Goal: Information Seeking & Learning: Learn about a topic

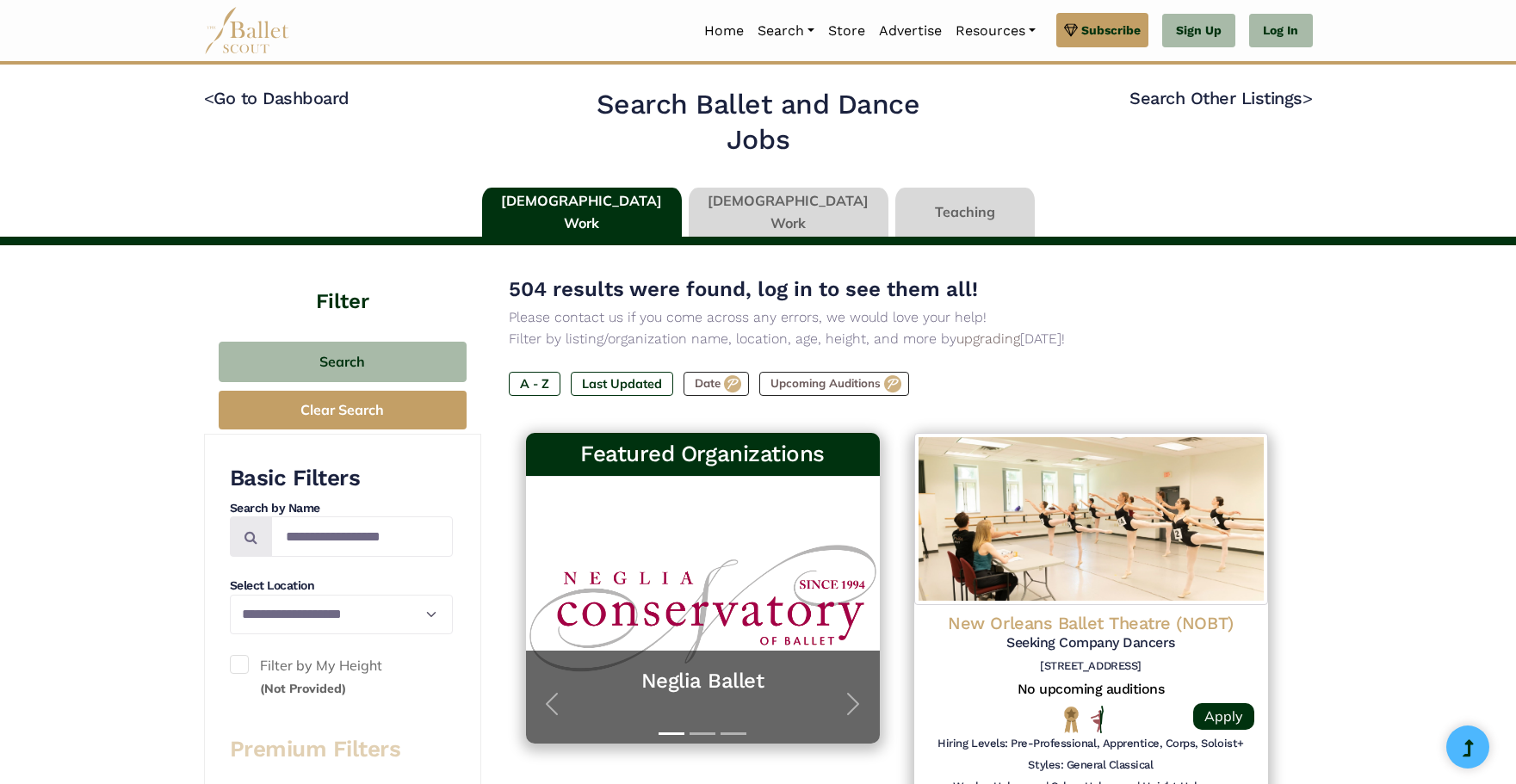
click at [603, 207] on link at bounding box center [581, 211] width 199 height 49
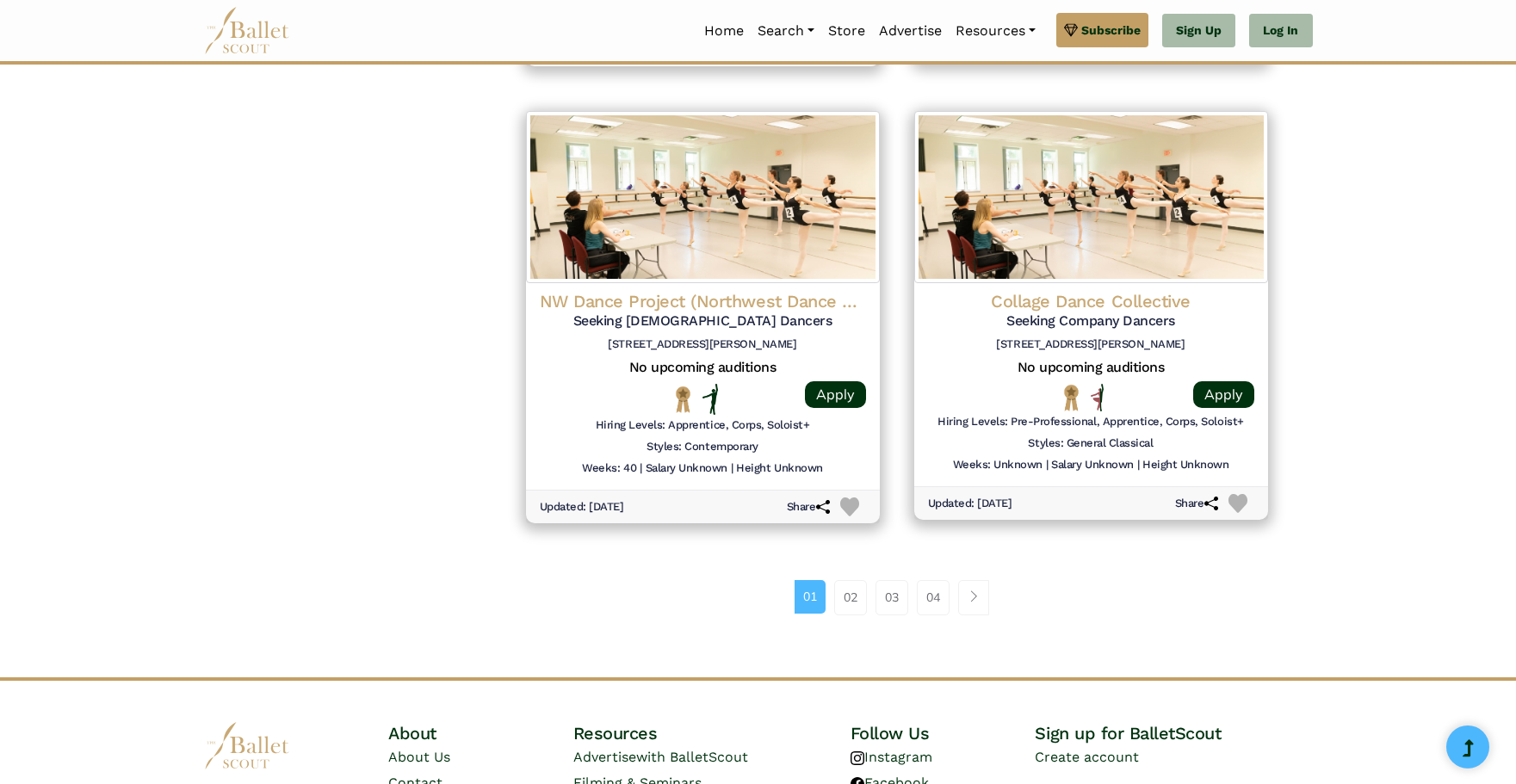
scroll to position [2274, 0]
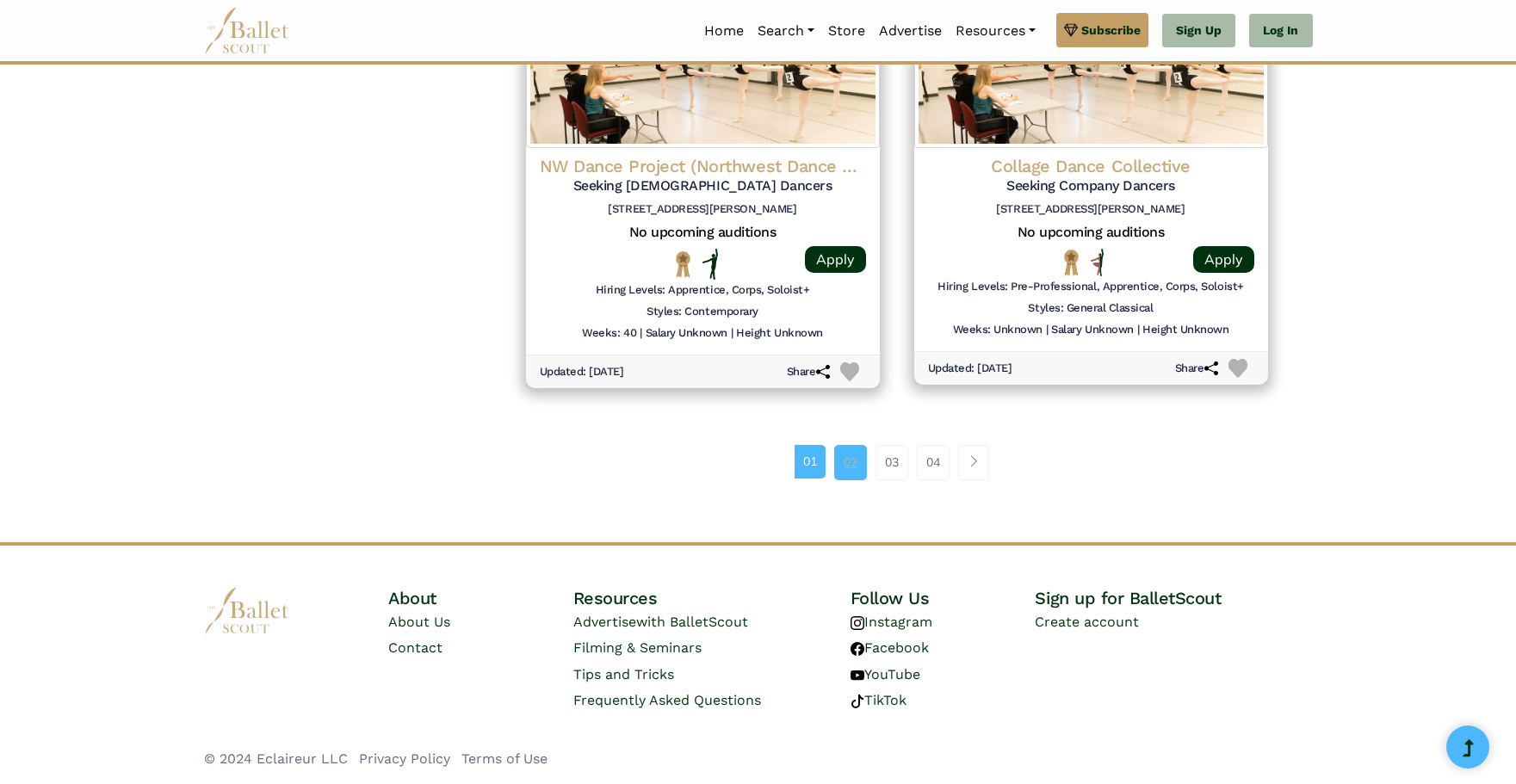
click at [845, 459] on link "02" at bounding box center [850, 461] width 33 height 34
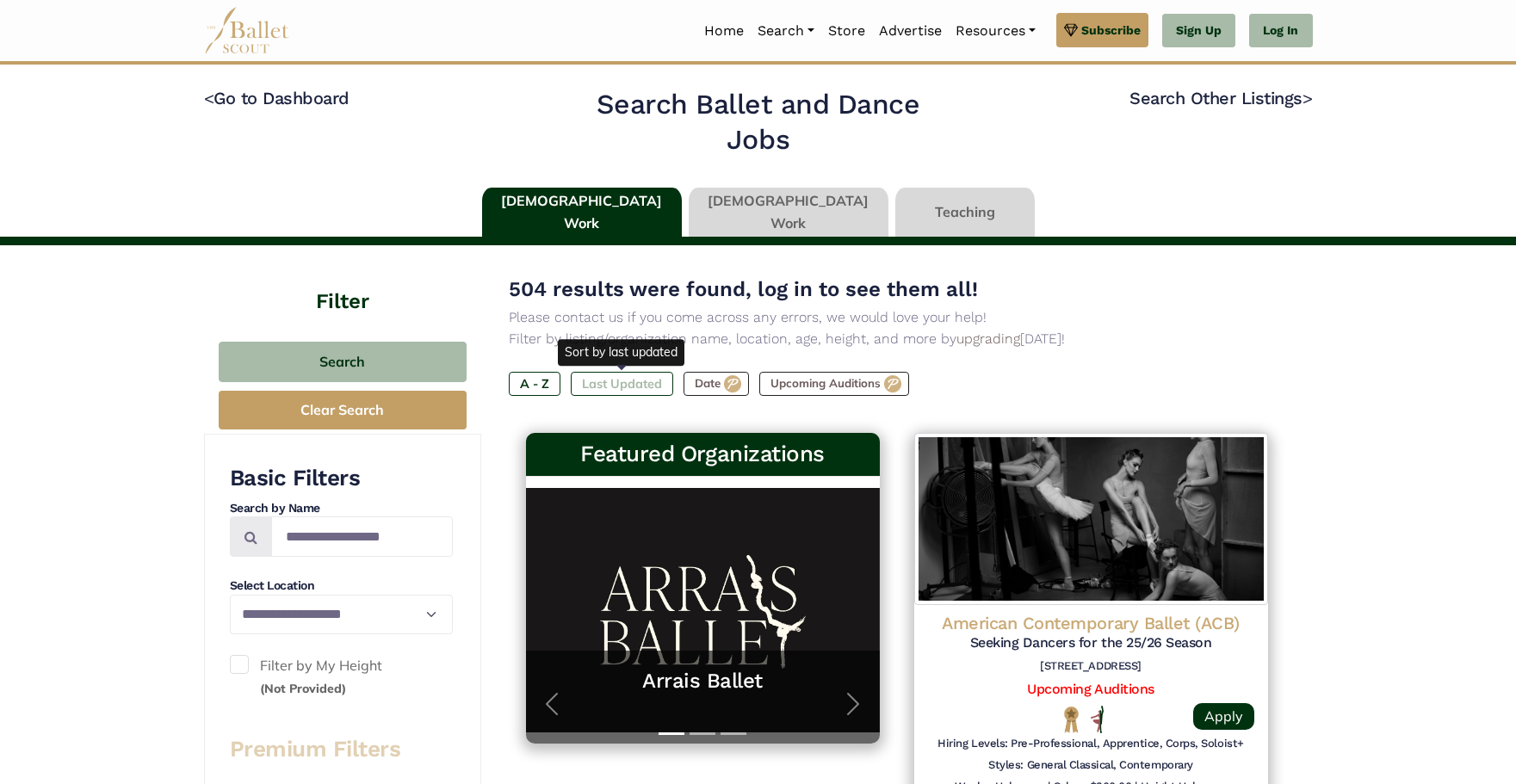
click at [648, 388] on label "Last Updated" at bounding box center [621, 384] width 102 height 24
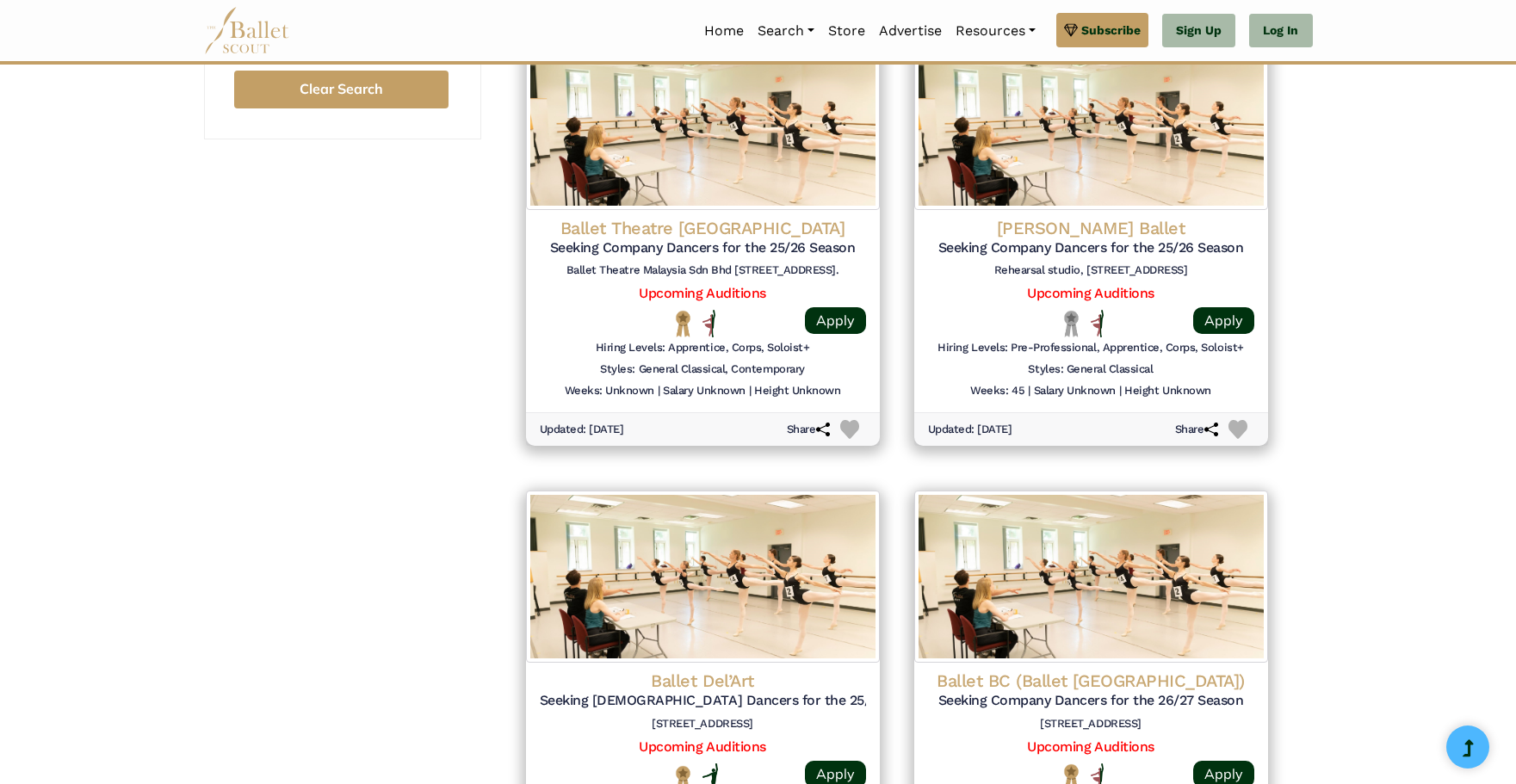
scroll to position [1931, 0]
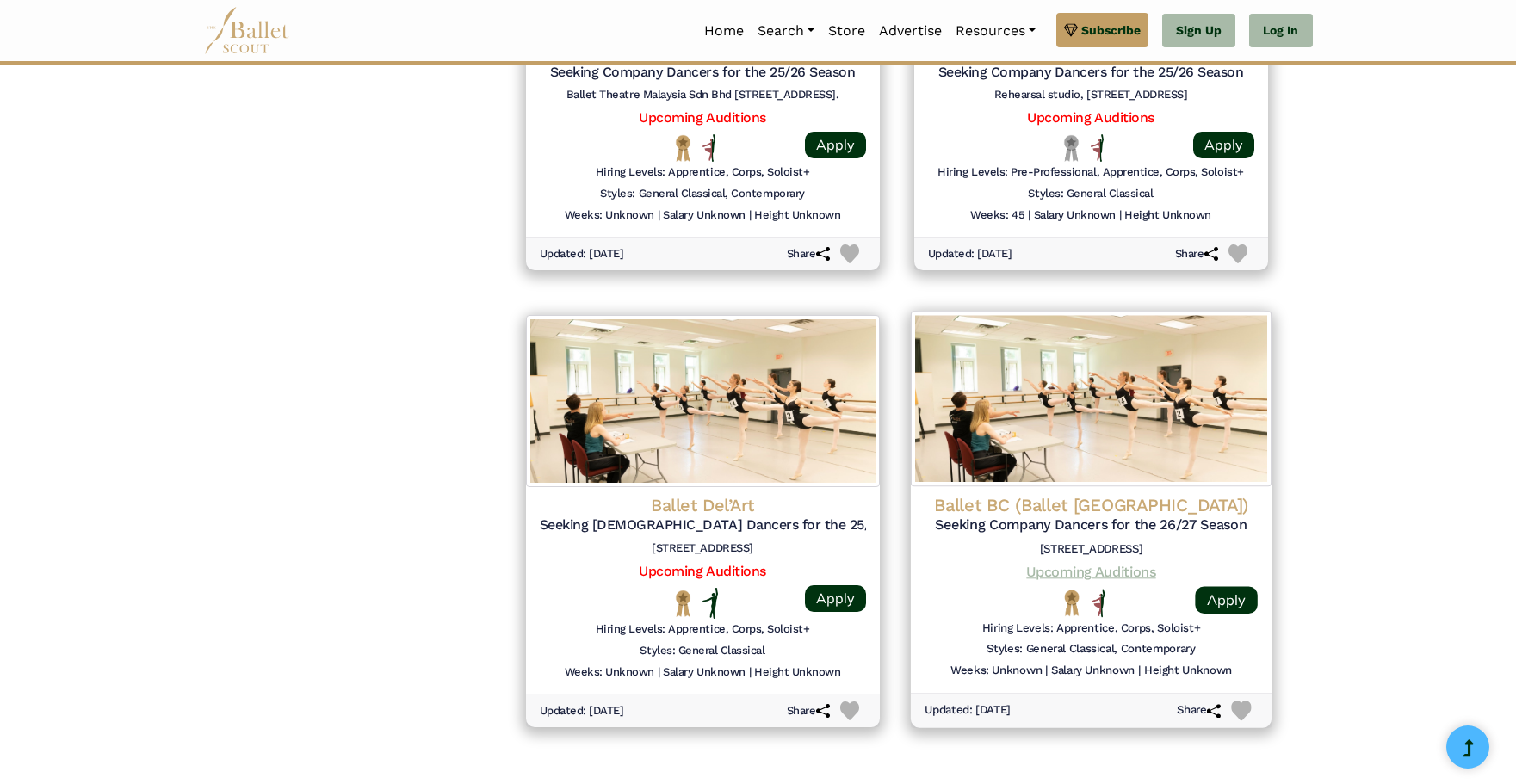
click at [1107, 574] on link "Upcoming Auditions" at bounding box center [1090, 572] width 129 height 17
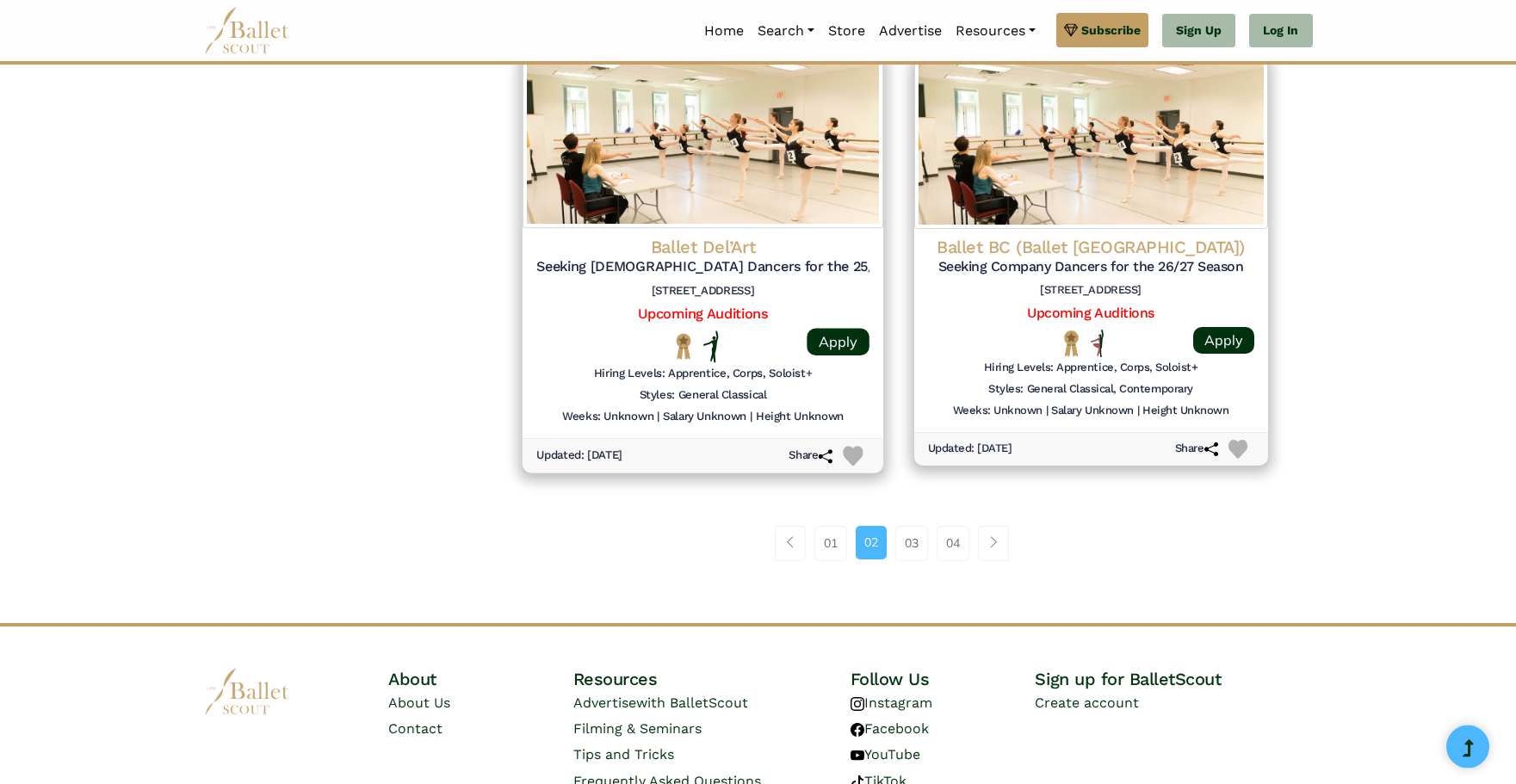
scroll to position [2195, 0]
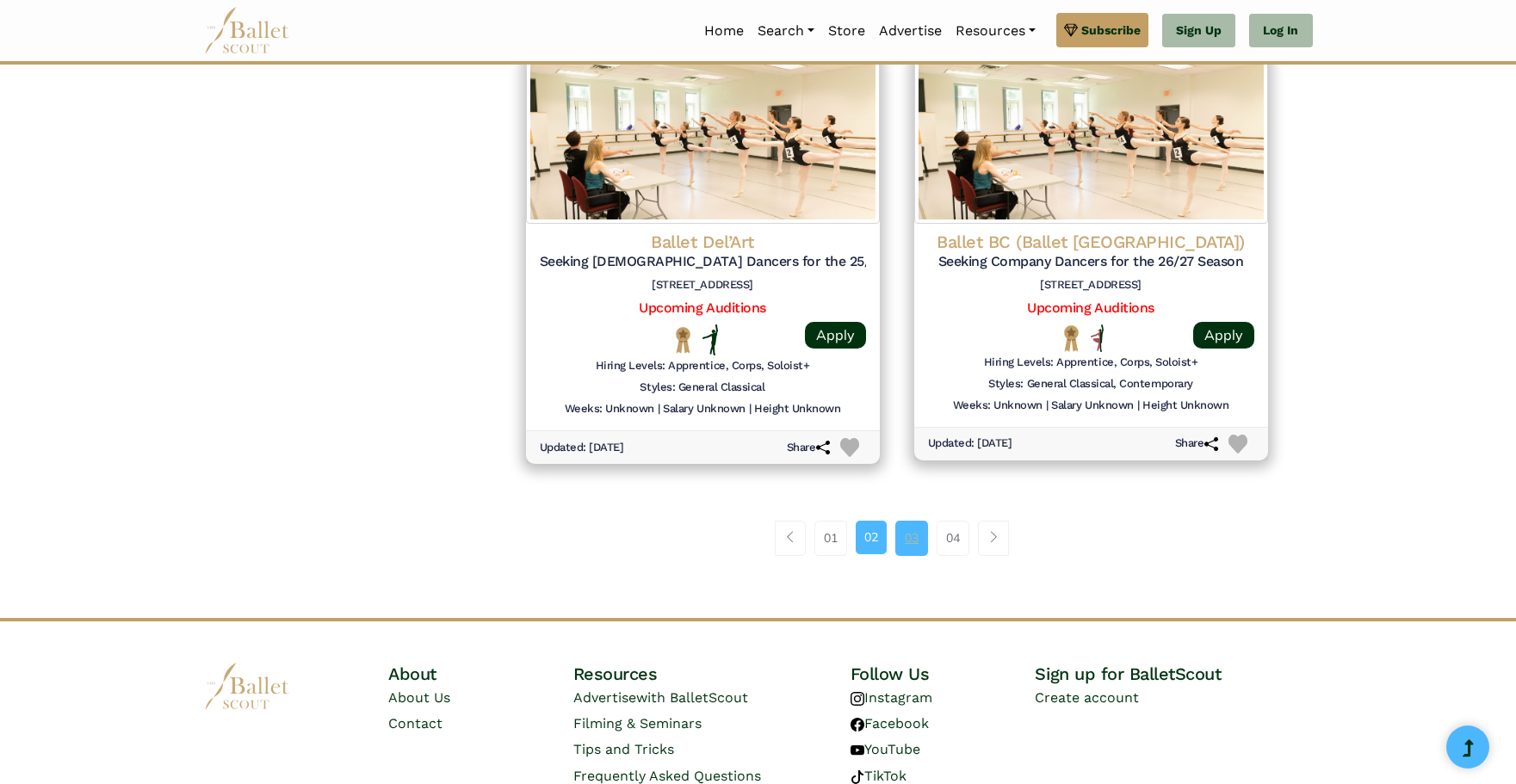
click at [908, 537] on link "03" at bounding box center [912, 537] width 33 height 34
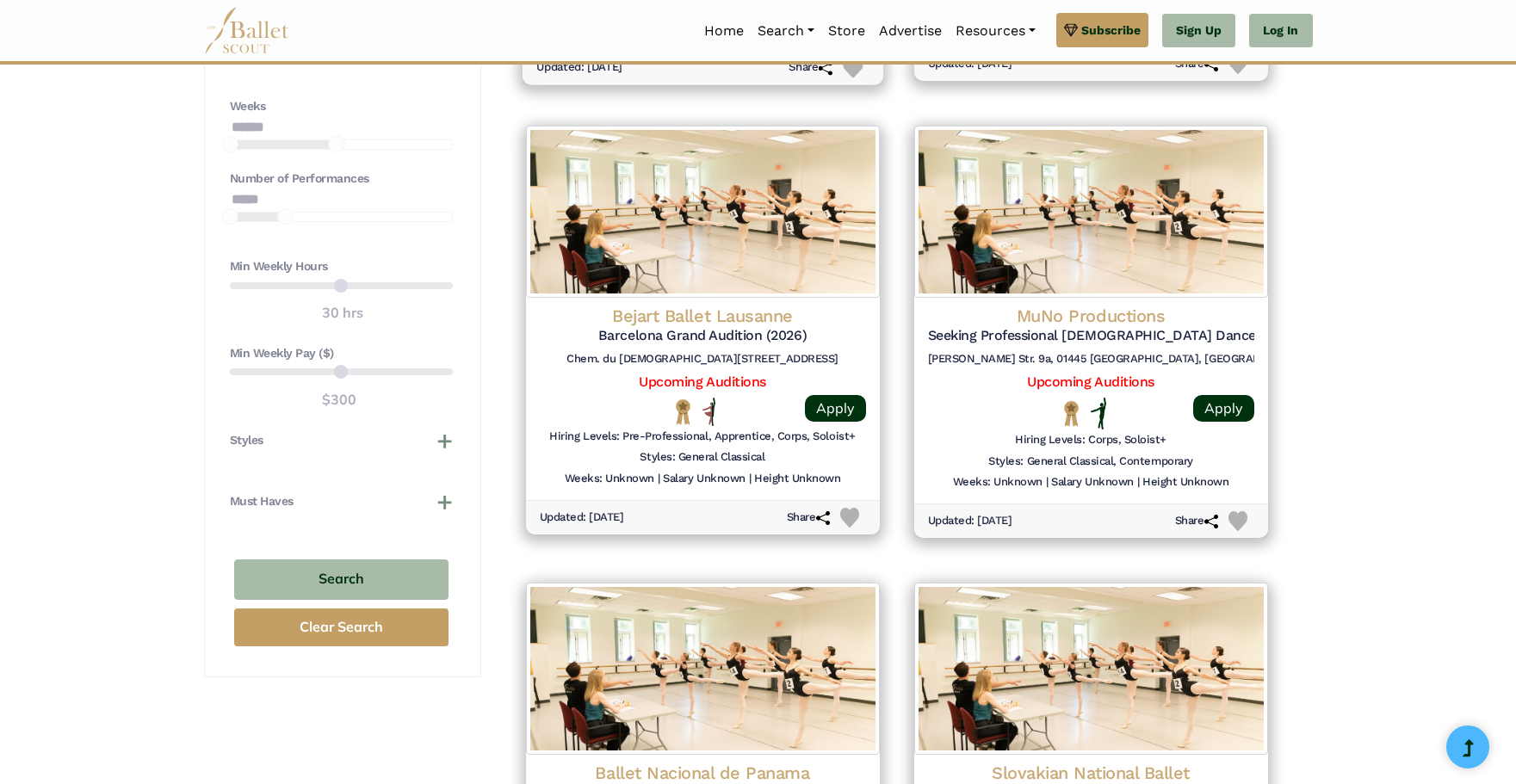
scroll to position [1229, 0]
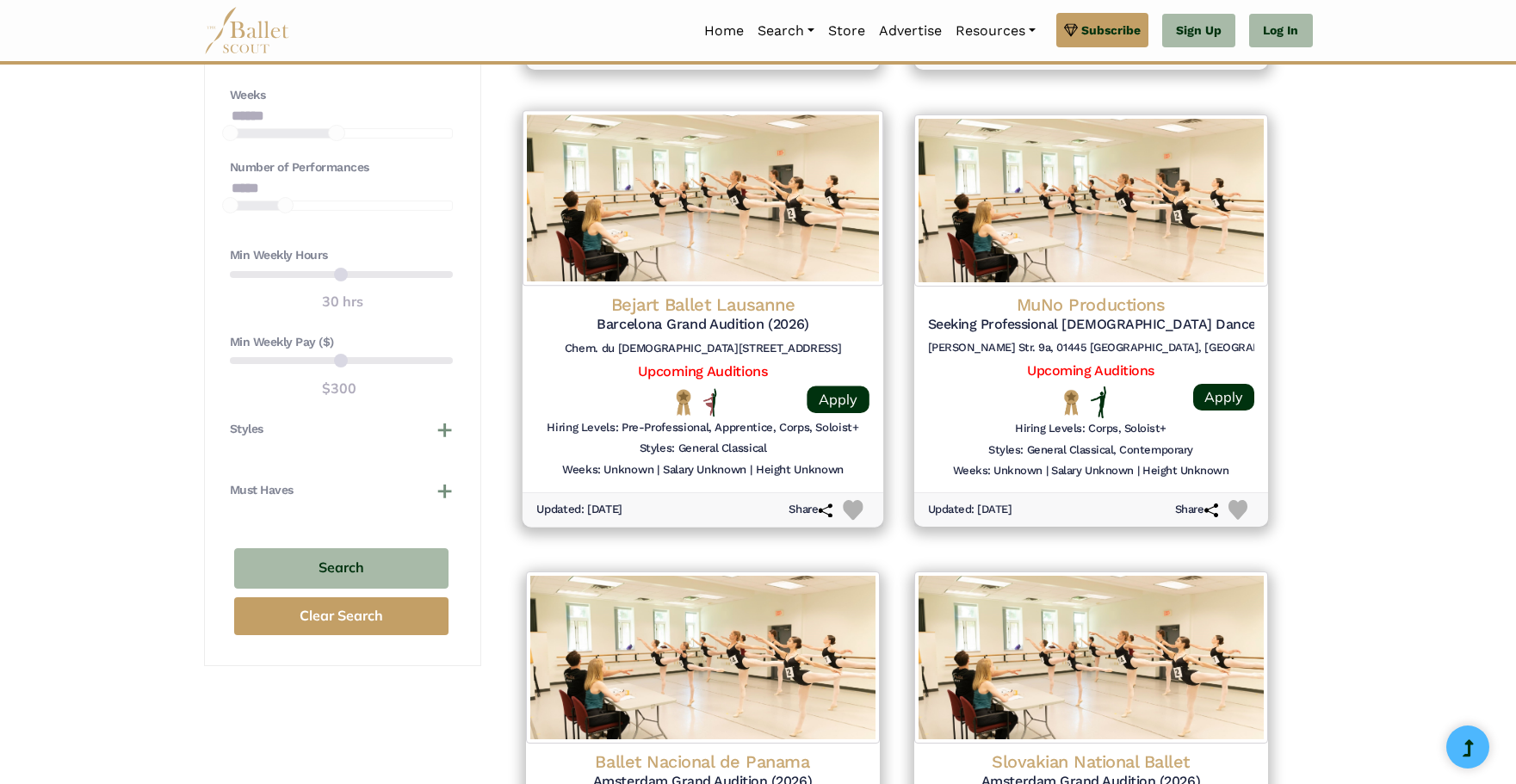
click at [696, 304] on h4 "Bejart Ballet Lausanne" at bounding box center [702, 303] width 333 height 23
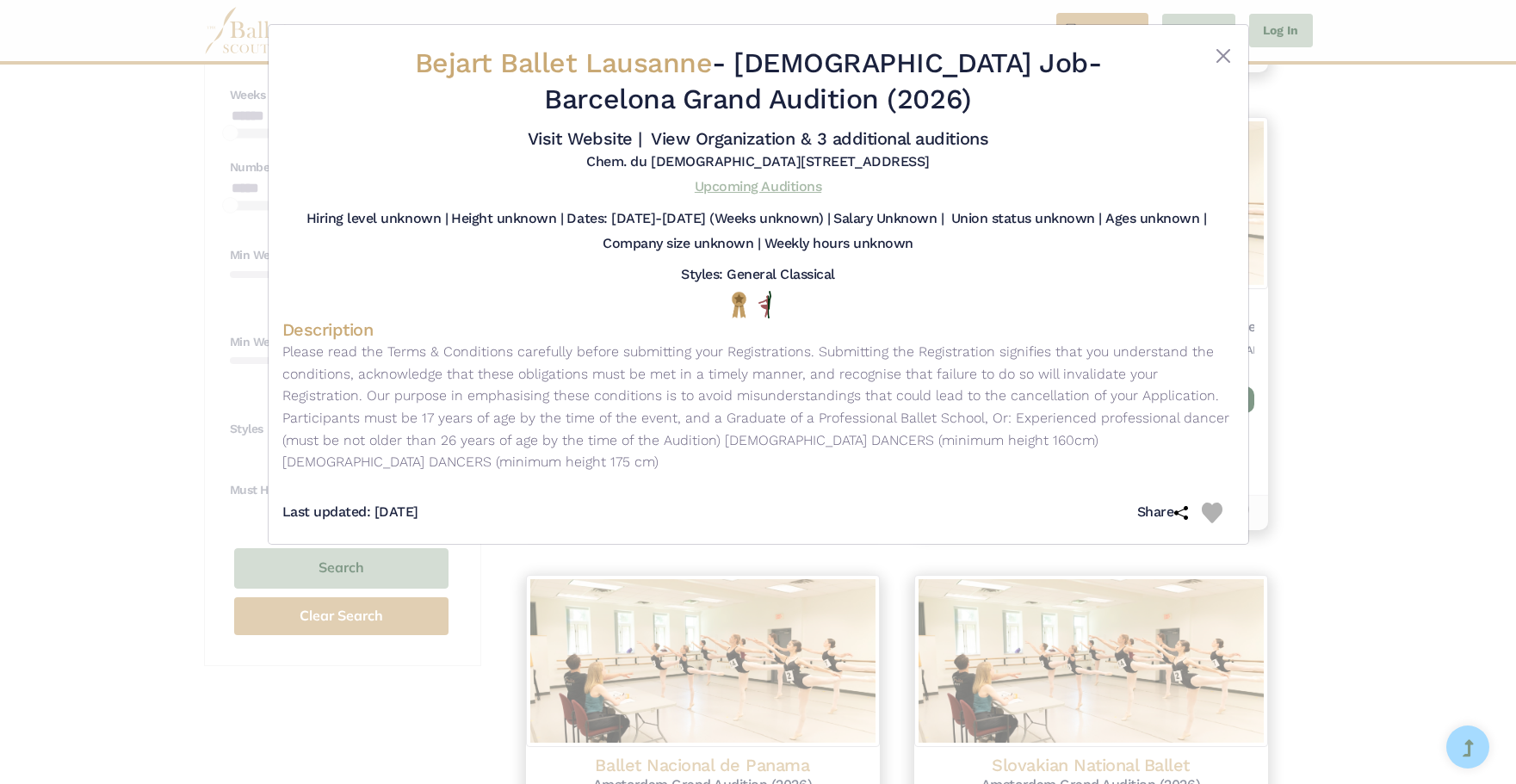
click at [768, 186] on link "Upcoming Auditions" at bounding box center [758, 187] width 127 height 17
click at [1220, 51] on button "Close" at bounding box center [1223, 56] width 20 height 20
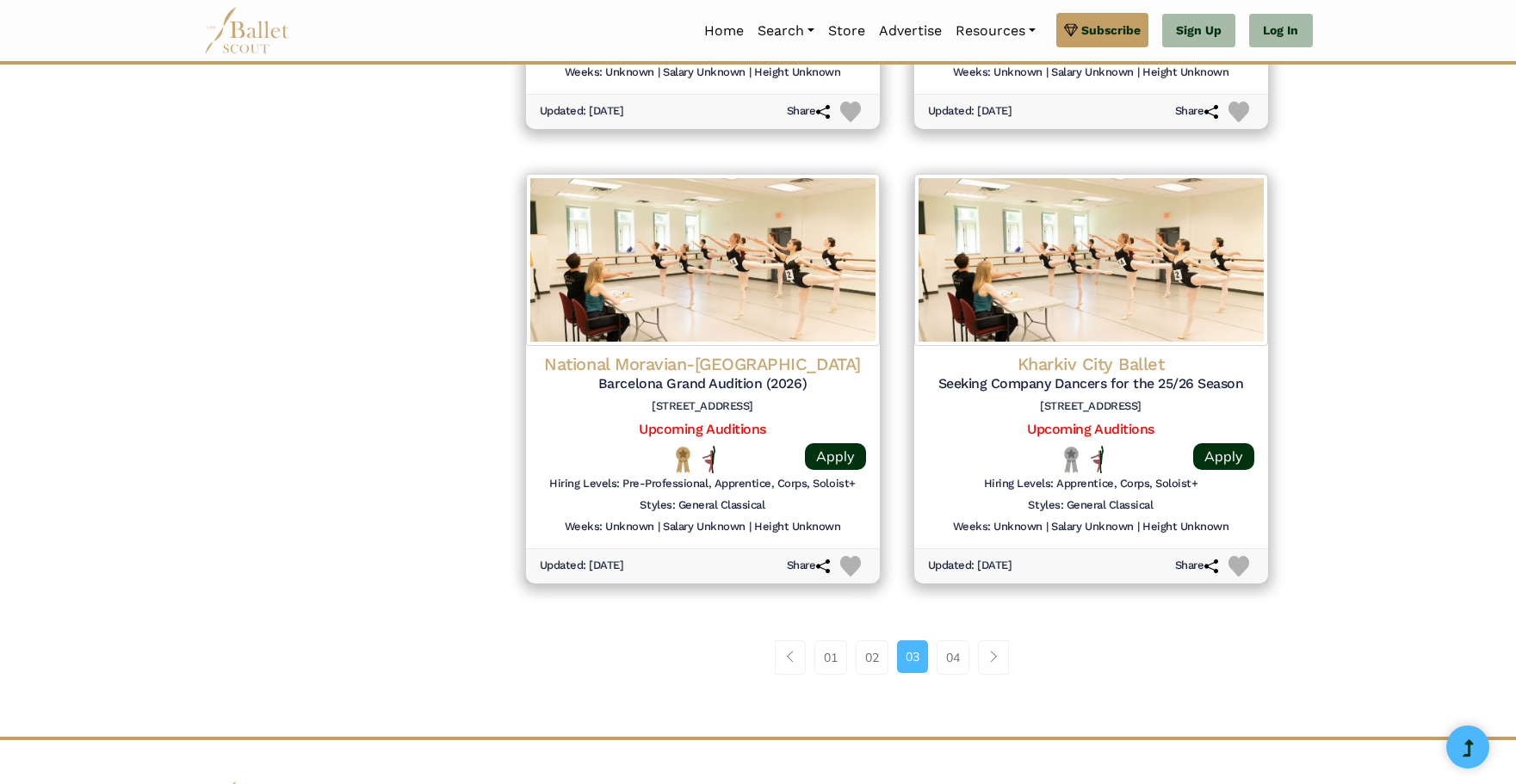
scroll to position [2279, 0]
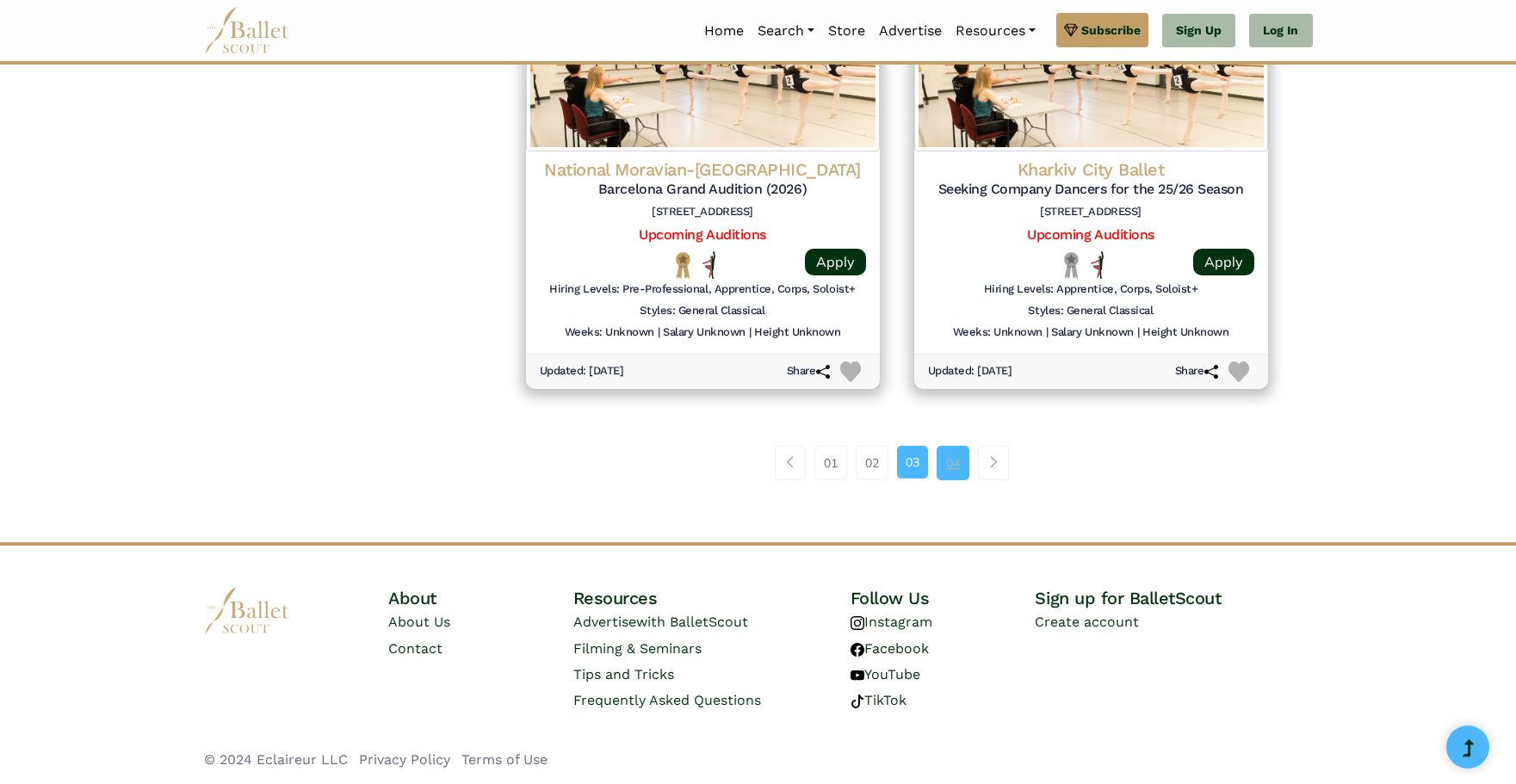
click at [947, 460] on link "04" at bounding box center [953, 462] width 33 height 34
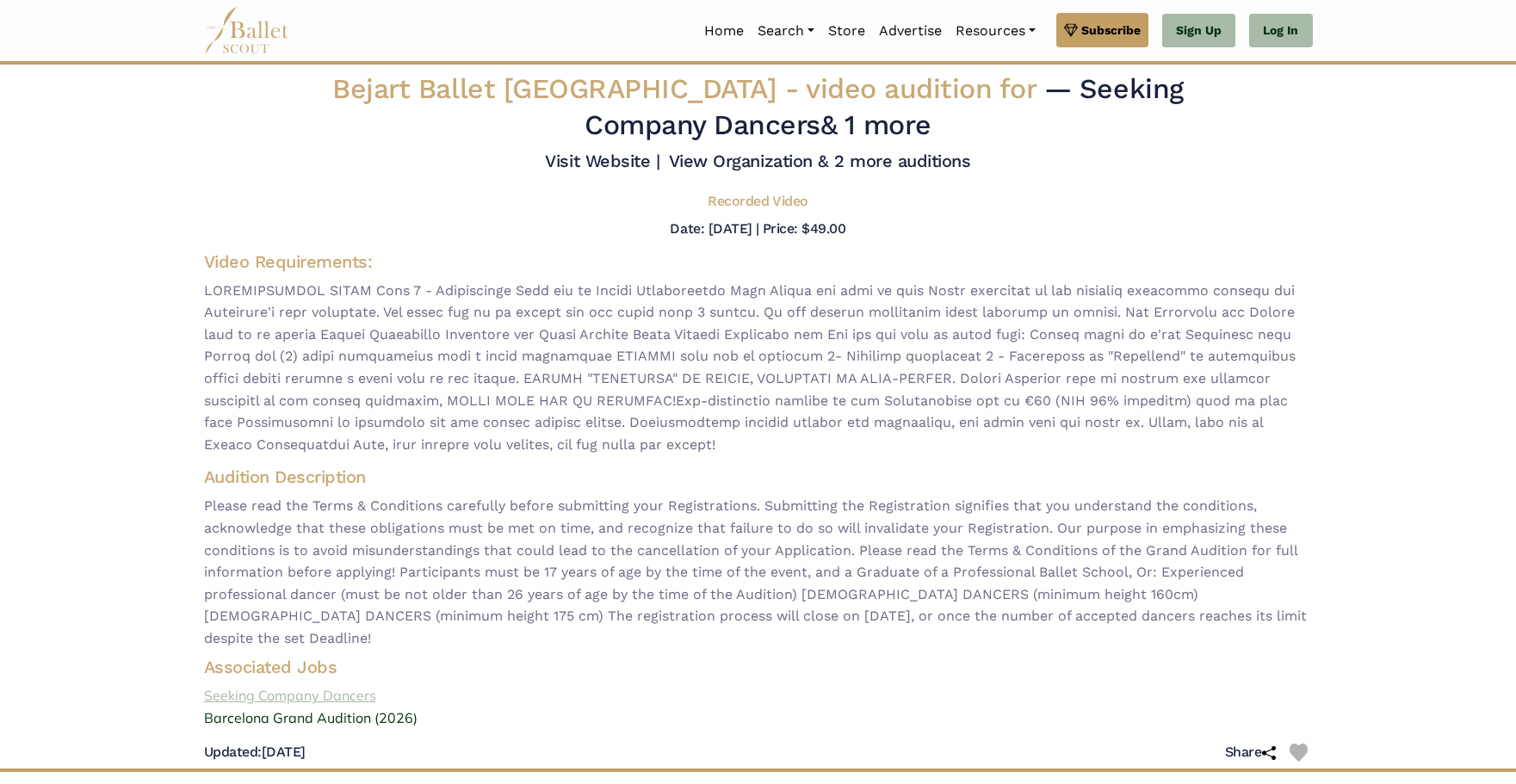
click at [316, 685] on link "Seeking Company Dancers" at bounding box center [758, 696] width 1136 height 22
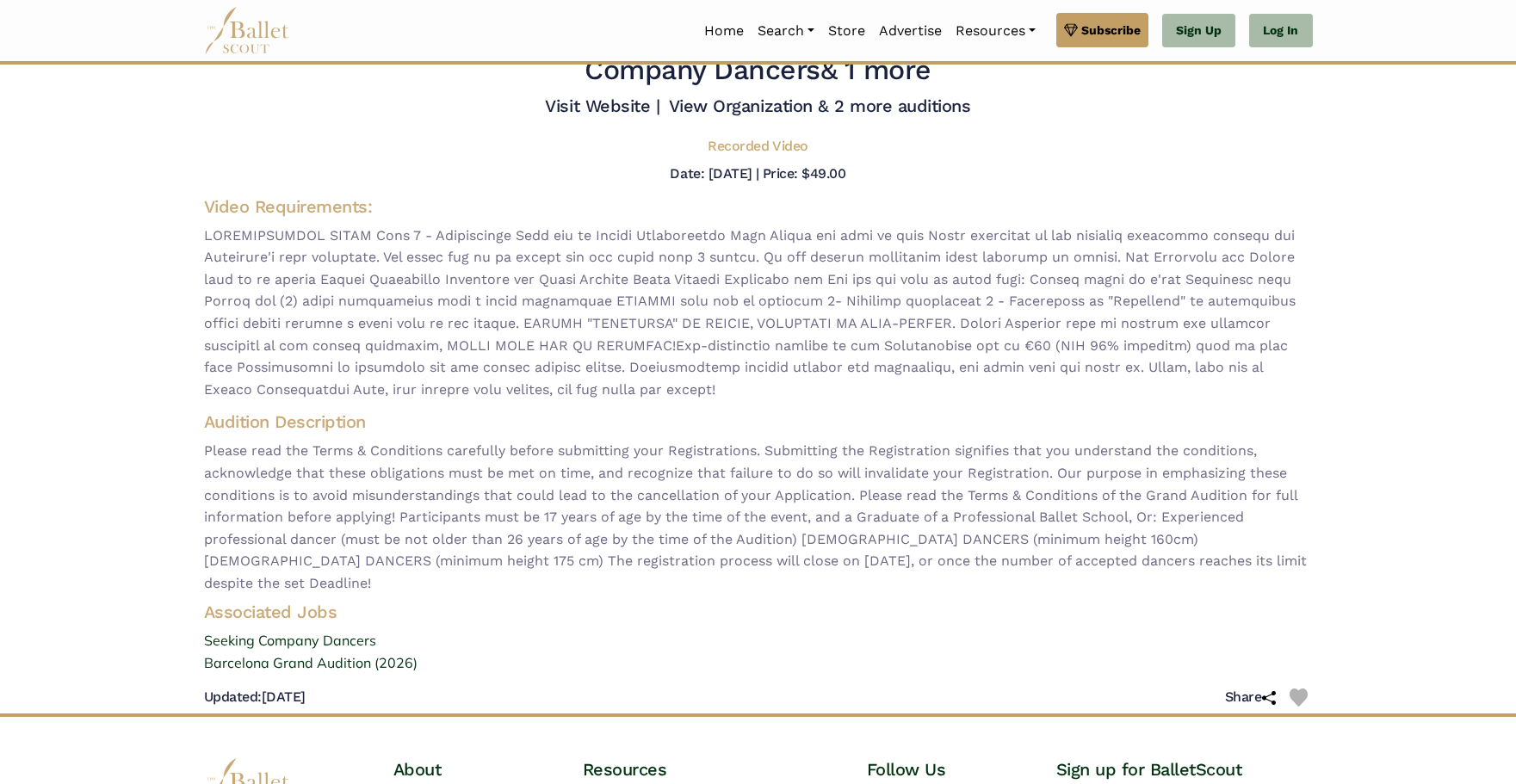
scroll to position [88, 0]
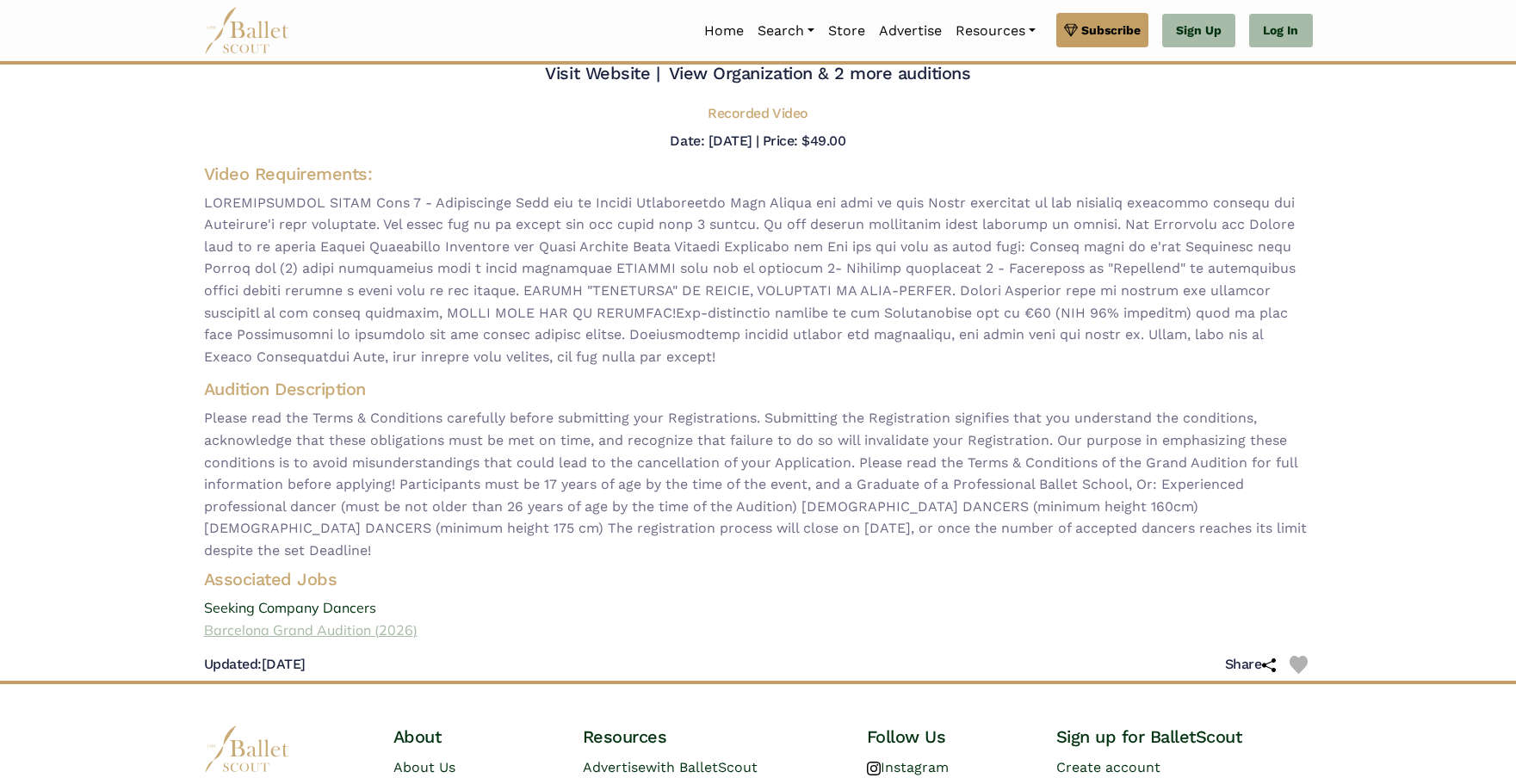
click at [313, 619] on link "Barcelona Grand Audition (2026)" at bounding box center [758, 631] width 1136 height 22
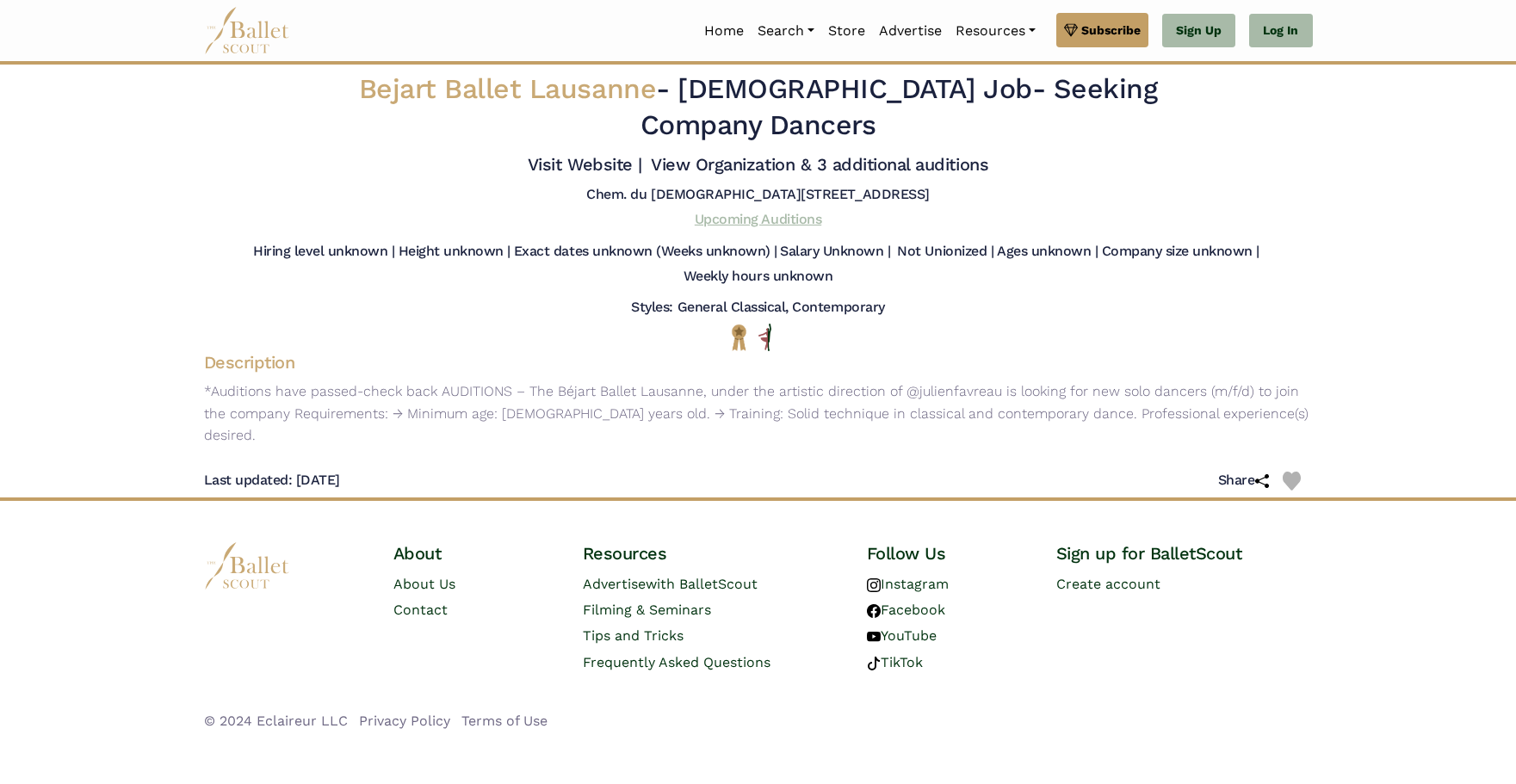
click at [741, 210] on link "Upcoming Auditions" at bounding box center [758, 219] width 127 height 17
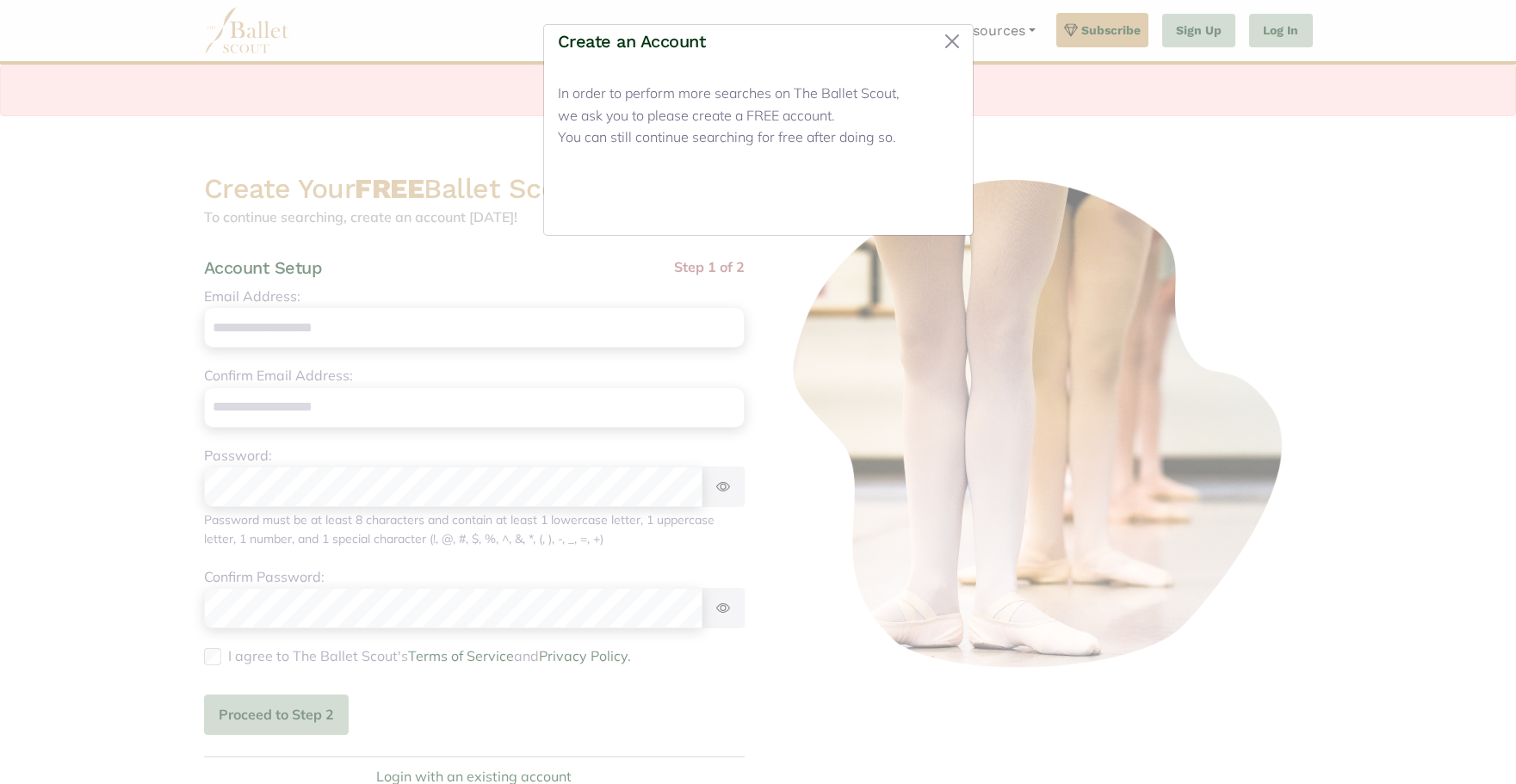
click at [929, 196] on button "Close" at bounding box center [927, 201] width 64 height 40
